Goal: Navigation & Orientation: Go to known website

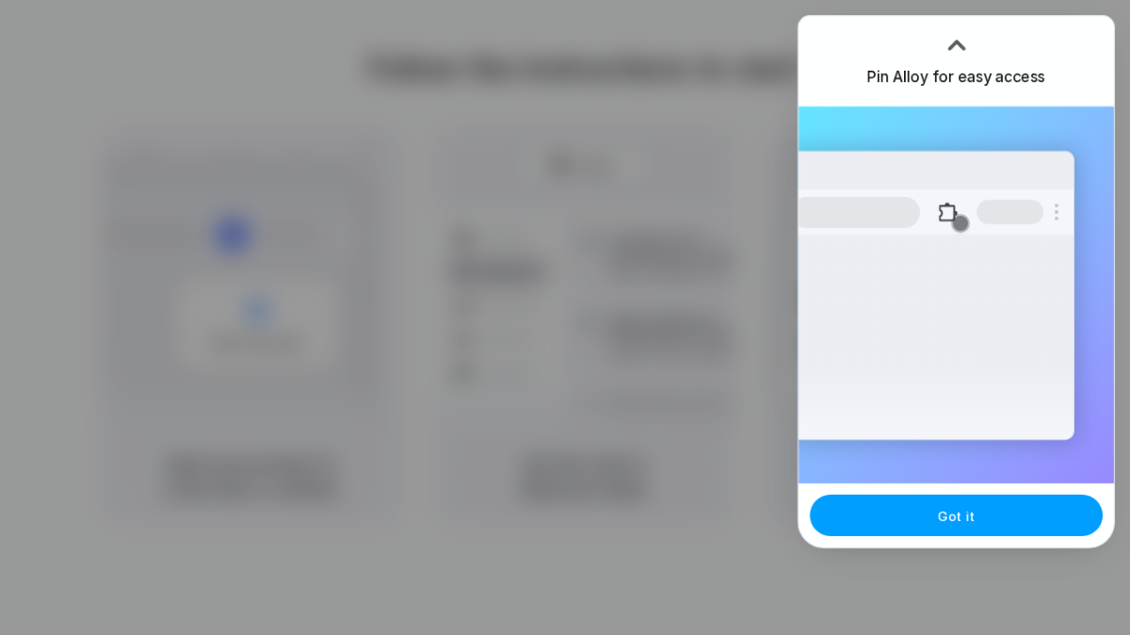
click at [896, 502] on button "Got it" at bounding box center [956, 515] width 293 height 41
